Goal: Task Accomplishment & Management: Complete application form

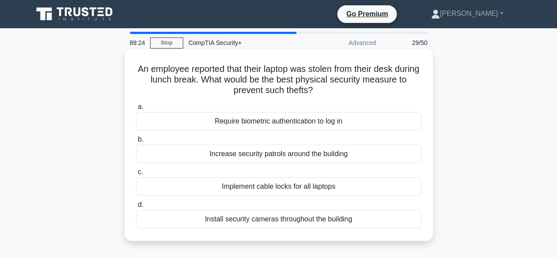
click at [263, 217] on div "Install security cameras throughout the building" at bounding box center [278, 219] width 285 height 18
click at [136, 207] on input "d. Install security cameras throughout the building" at bounding box center [136, 205] width 0 height 6
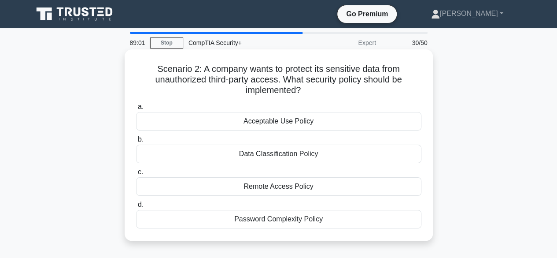
click at [277, 125] on div "Acceptable Use Policy" at bounding box center [278, 121] width 285 height 18
click at [136, 110] on input "a. Acceptable Use Policy" at bounding box center [136, 107] width 0 height 6
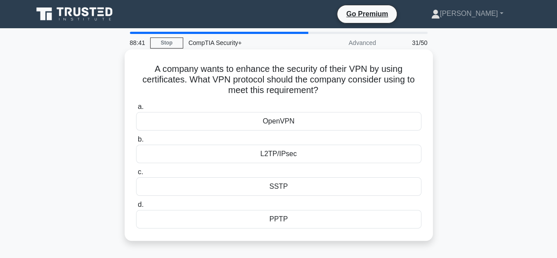
click at [326, 162] on div "L2TP/IPsec" at bounding box center [278, 153] width 285 height 18
click at [136, 142] on input "b. L2TP/IPsec" at bounding box center [136, 140] width 0 height 6
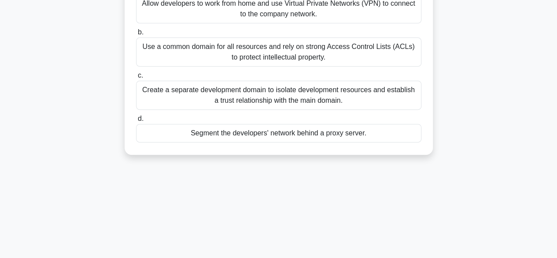
scroll to position [118, 0]
click at [393, 133] on div "Segment the developers' network behind a proxy server." at bounding box center [278, 132] width 285 height 18
click at [136, 121] on input "d. Segment the developers' network behind a proxy server." at bounding box center [136, 118] width 0 height 6
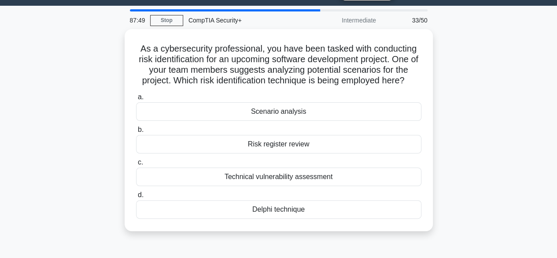
scroll to position [0, 0]
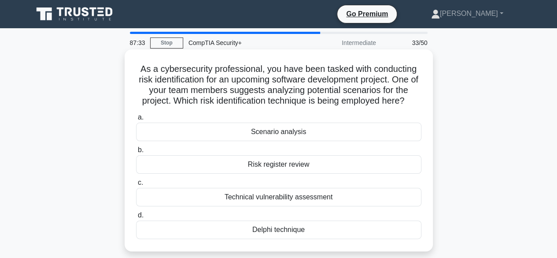
click at [351, 132] on div "Scenario analysis" at bounding box center [278, 131] width 285 height 18
click at [136, 120] on input "a. Scenario analysis" at bounding box center [136, 117] width 0 height 6
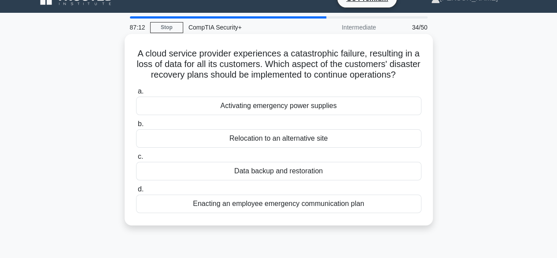
scroll to position [16, 0]
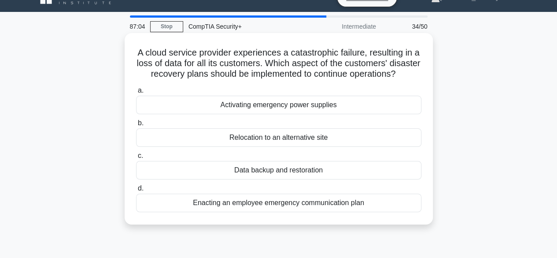
click at [331, 179] on div "Data backup and restoration" at bounding box center [278, 170] width 285 height 18
click at [136, 159] on input "c. Data backup and restoration" at bounding box center [136, 156] width 0 height 6
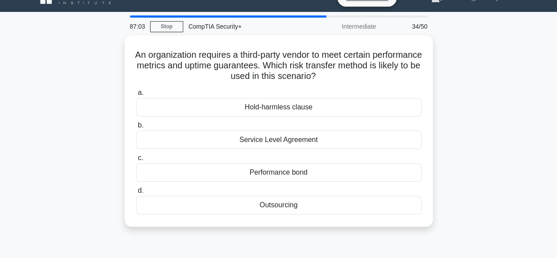
scroll to position [0, 0]
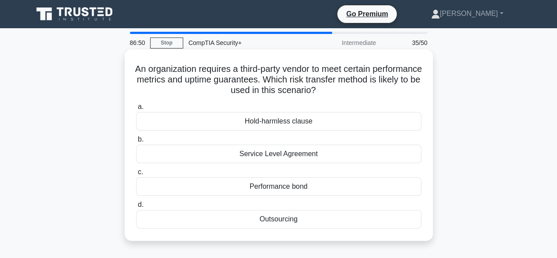
click at [323, 218] on div "Outsourcing" at bounding box center [278, 219] width 285 height 18
click at [136, 207] on input "d. Outsourcing" at bounding box center [136, 205] width 0 height 6
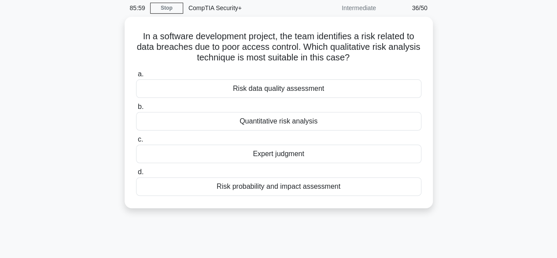
scroll to position [37, 0]
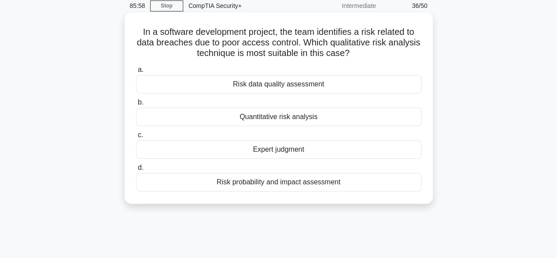
click at [364, 115] on div "Quantitative risk analysis" at bounding box center [278, 116] width 285 height 18
click at [136, 105] on input "b. Quantitative risk analysis" at bounding box center [136, 103] width 0 height 6
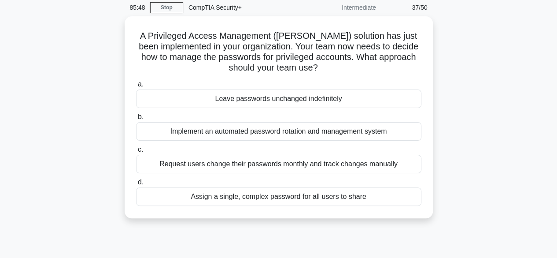
scroll to position [42, 0]
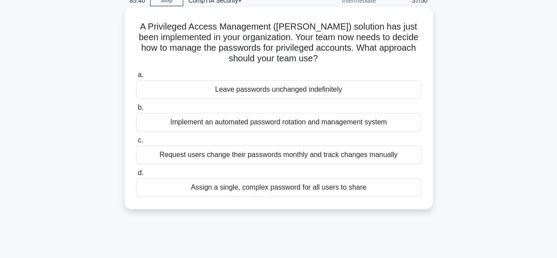
click at [379, 122] on div "Implement an automated password rotation and management system" at bounding box center [278, 122] width 285 height 18
click at [136, 111] on input "b. Implement an automated password rotation and management system" at bounding box center [136, 108] width 0 height 6
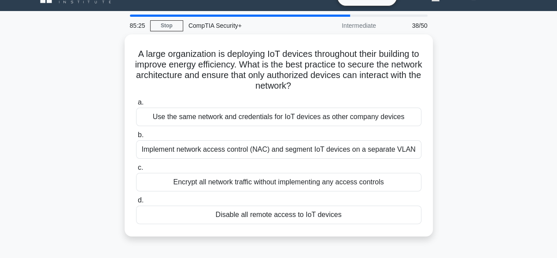
scroll to position [18, 0]
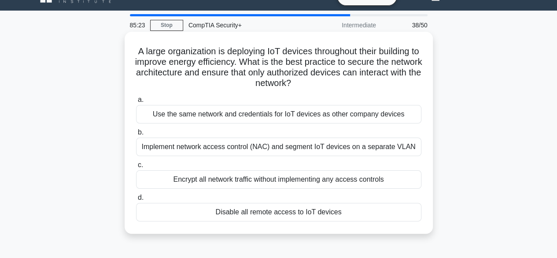
click at [381, 147] on div "Implement network access control (NAC) and segment IoT devices on a separate VL…" at bounding box center [278, 146] width 285 height 18
click at [136, 135] on input "b. Implement network access control (NAC) and segment IoT devices on a separate…" at bounding box center [136, 132] width 0 height 6
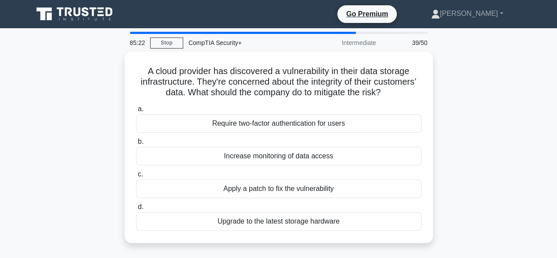
scroll to position [0, 0]
